Goal: Transaction & Acquisition: Purchase product/service

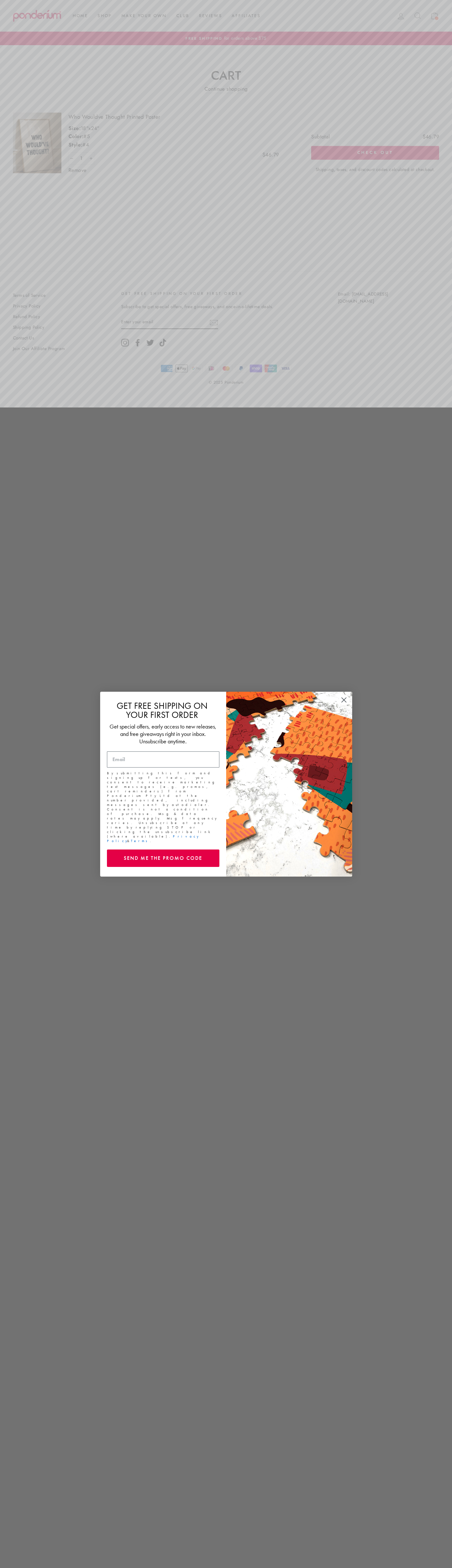
click at [344, 702] on icon "Close dialog" at bounding box center [343, 699] width 4 height 4
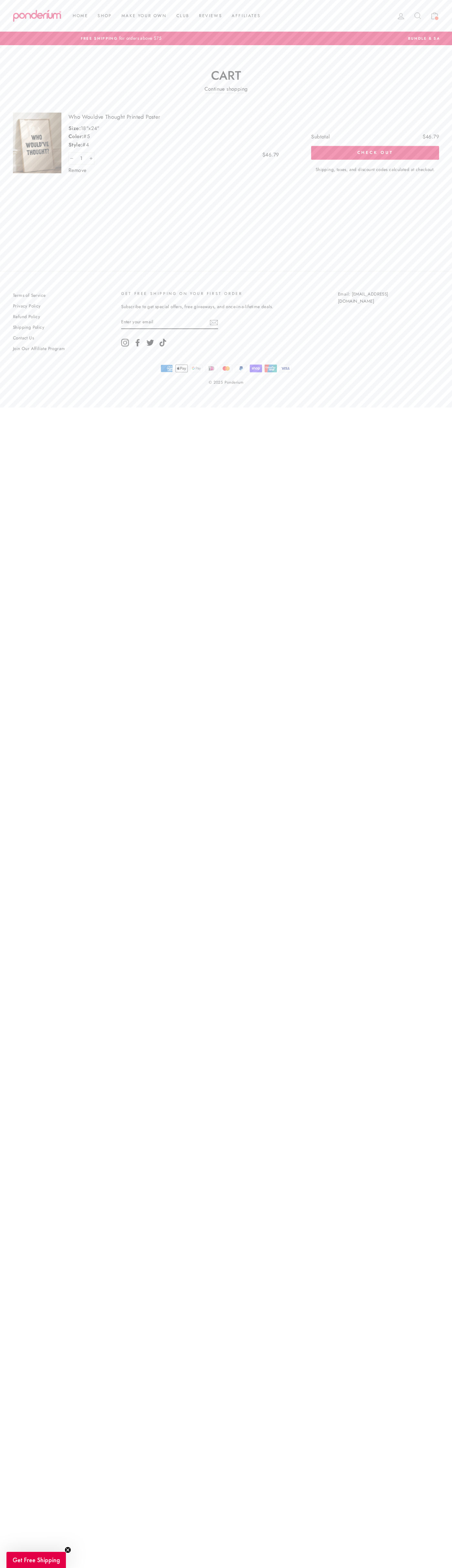
click at [375, 153] on button "Check out" at bounding box center [375, 153] width 128 height 13
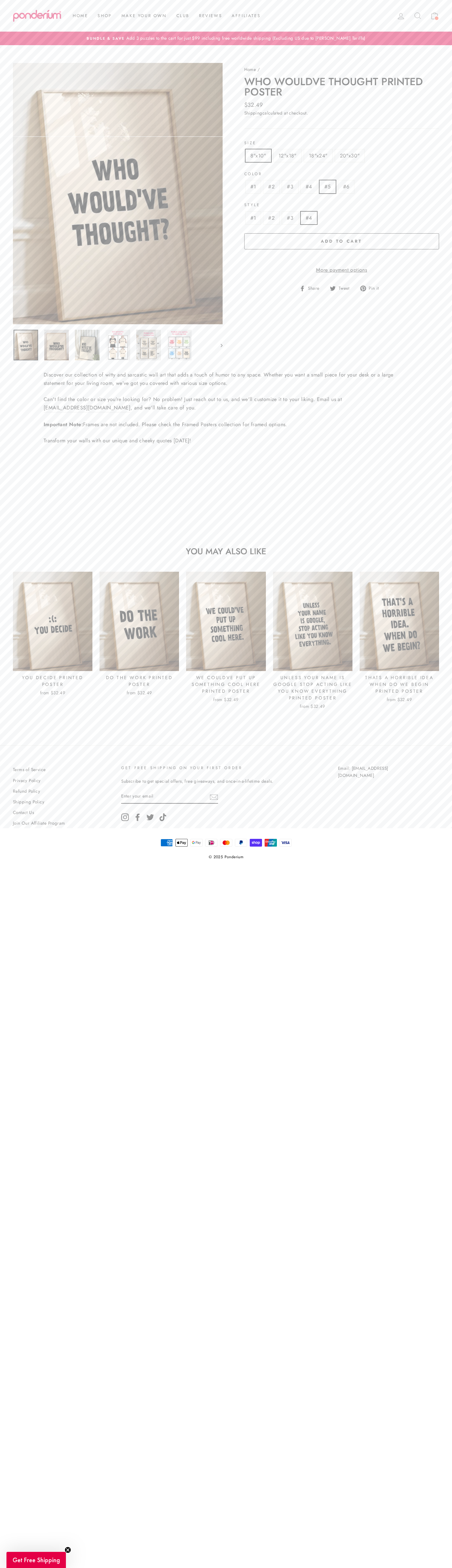
click at [124, 10] on link "Make Your Own" at bounding box center [144, 15] width 55 height 12
click at [439, 882] on html "Skip to content Close menu Home Shop Jigsaw Puzzles Posters Make Your Own Club …" at bounding box center [226, 441] width 452 height 882
click at [447, 882] on html "Skip to content Close menu Home Shop Jigsaw Puzzles Posters Make Your Own Club …" at bounding box center [226, 441] width 452 height 882
click at [15, 810] on link "Contact Us" at bounding box center [23, 813] width 21 height 10
